Goal: Task Accomplishment & Management: Manage account settings

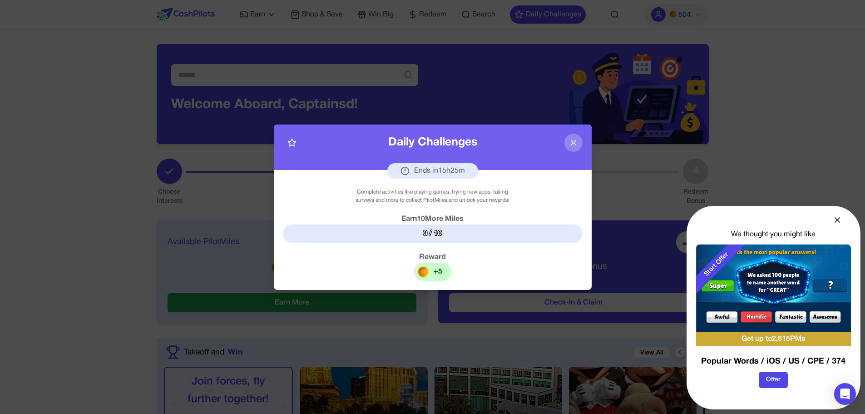
click at [577, 137] on button at bounding box center [573, 142] width 18 height 18
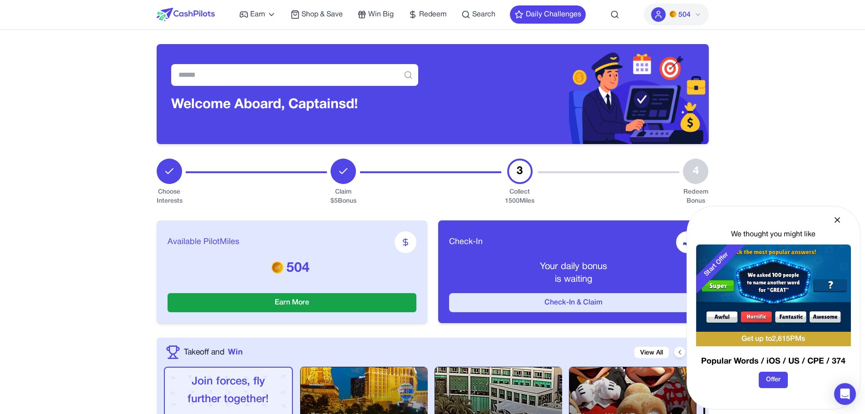
click at [557, 310] on button "Check-In & Claim" at bounding box center [573, 302] width 249 height 19
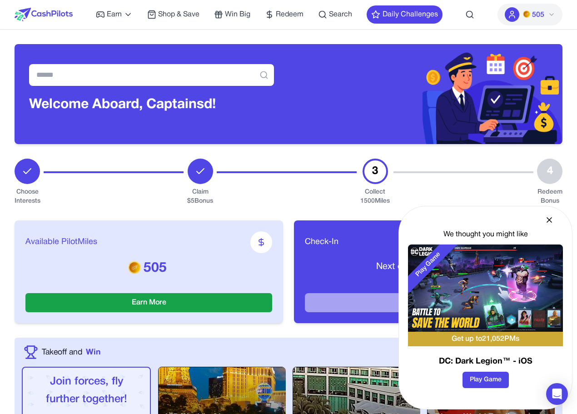
click at [529, 5] on button "505" at bounding box center [529, 15] width 65 height 22
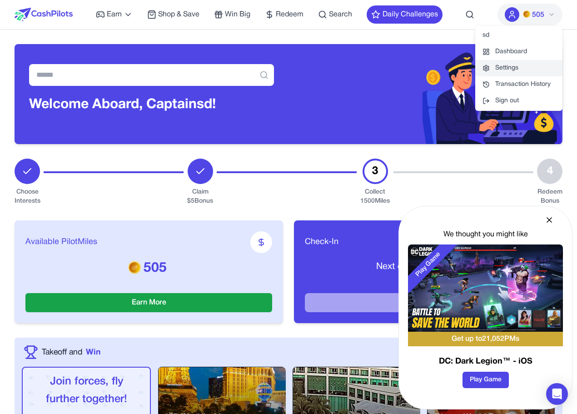
click at [511, 69] on link "Settings" at bounding box center [518, 68] width 87 height 16
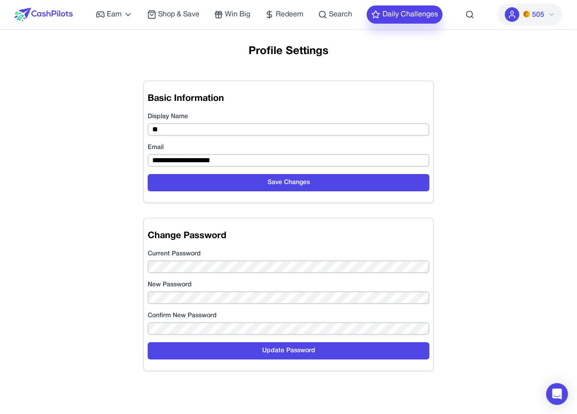
click at [388, 15] on button "Daily Challenges" at bounding box center [404, 14] width 76 height 18
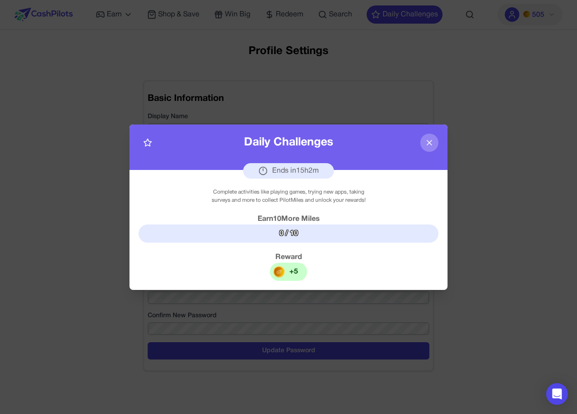
click at [430, 138] on icon at bounding box center [429, 142] width 9 height 9
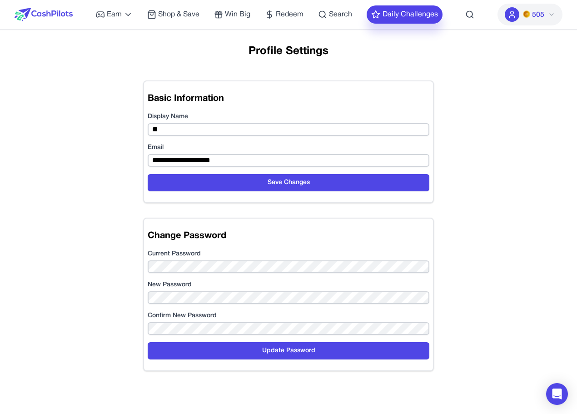
click at [399, 19] on button "Daily Challenges" at bounding box center [404, 14] width 76 height 18
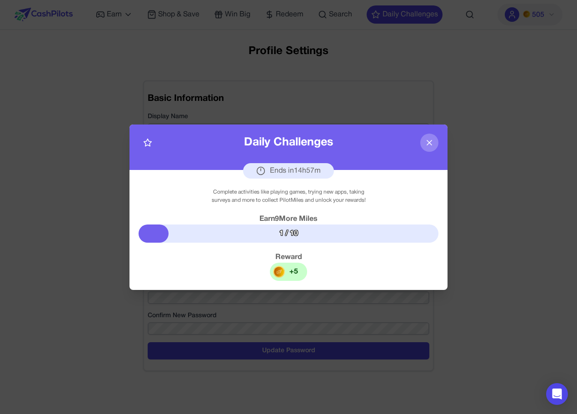
click at [425, 140] on icon at bounding box center [429, 142] width 9 height 9
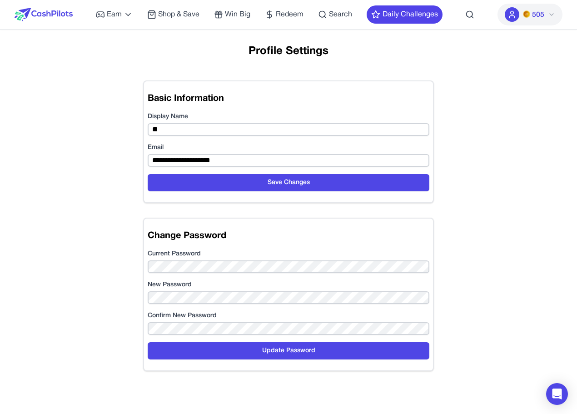
click at [65, 138] on div "**********" at bounding box center [288, 251] width 536 height 414
